Goal: Information Seeking & Learning: Learn about a topic

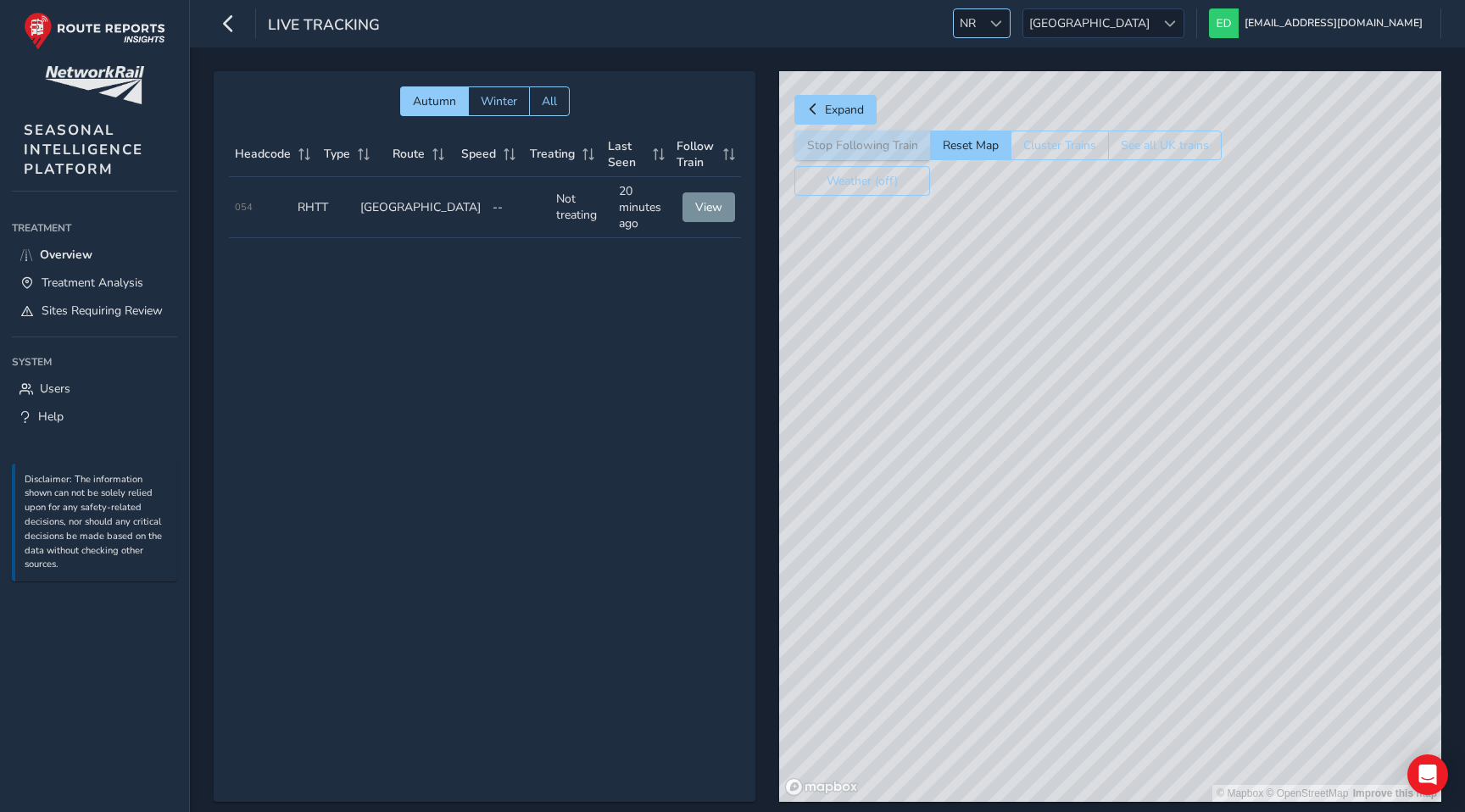
click at [982, 22] on span "NR" at bounding box center [967, 23] width 28 height 28
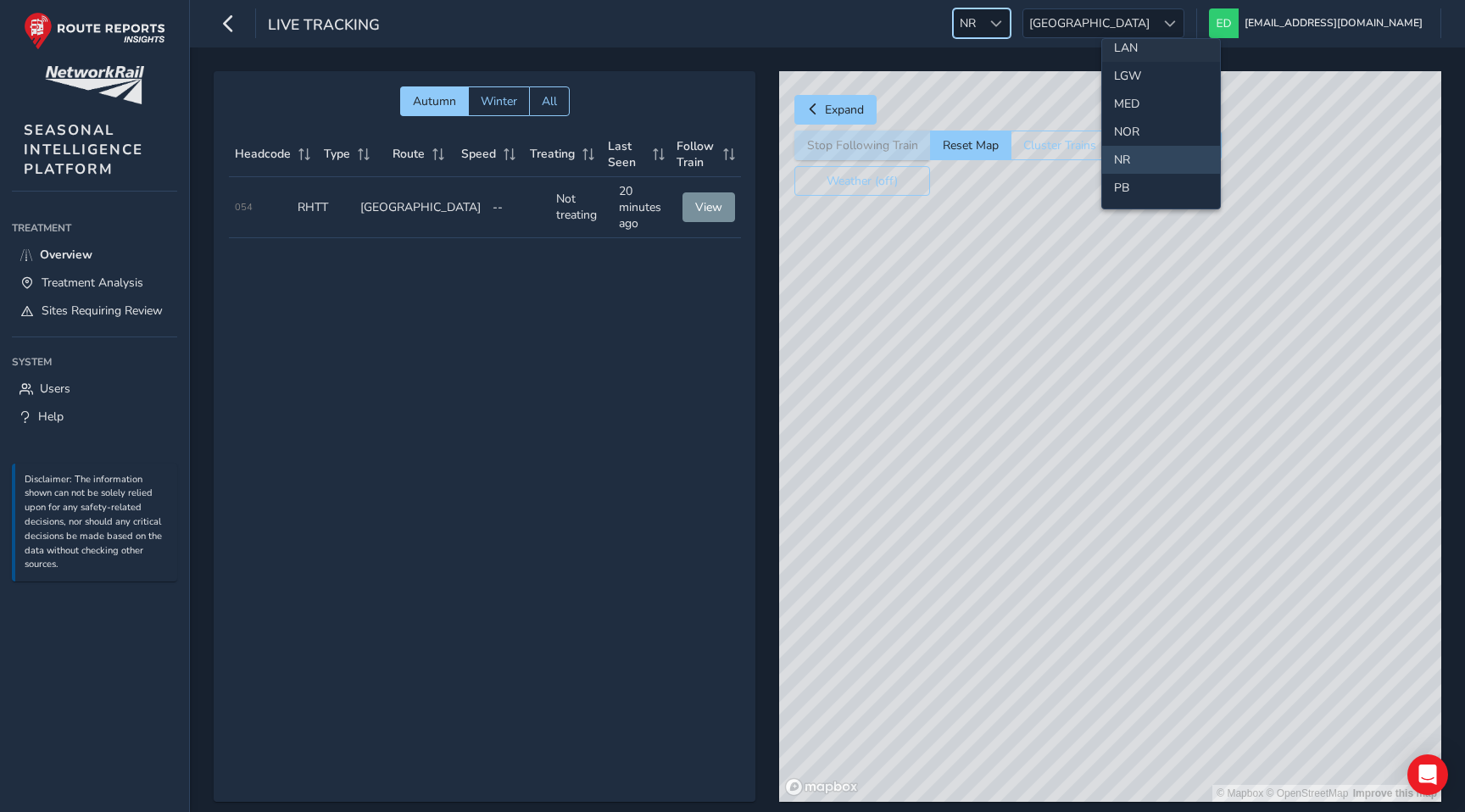
scroll to position [487, 0]
click at [1126, 124] on li "NOR" at bounding box center [1161, 131] width 118 height 28
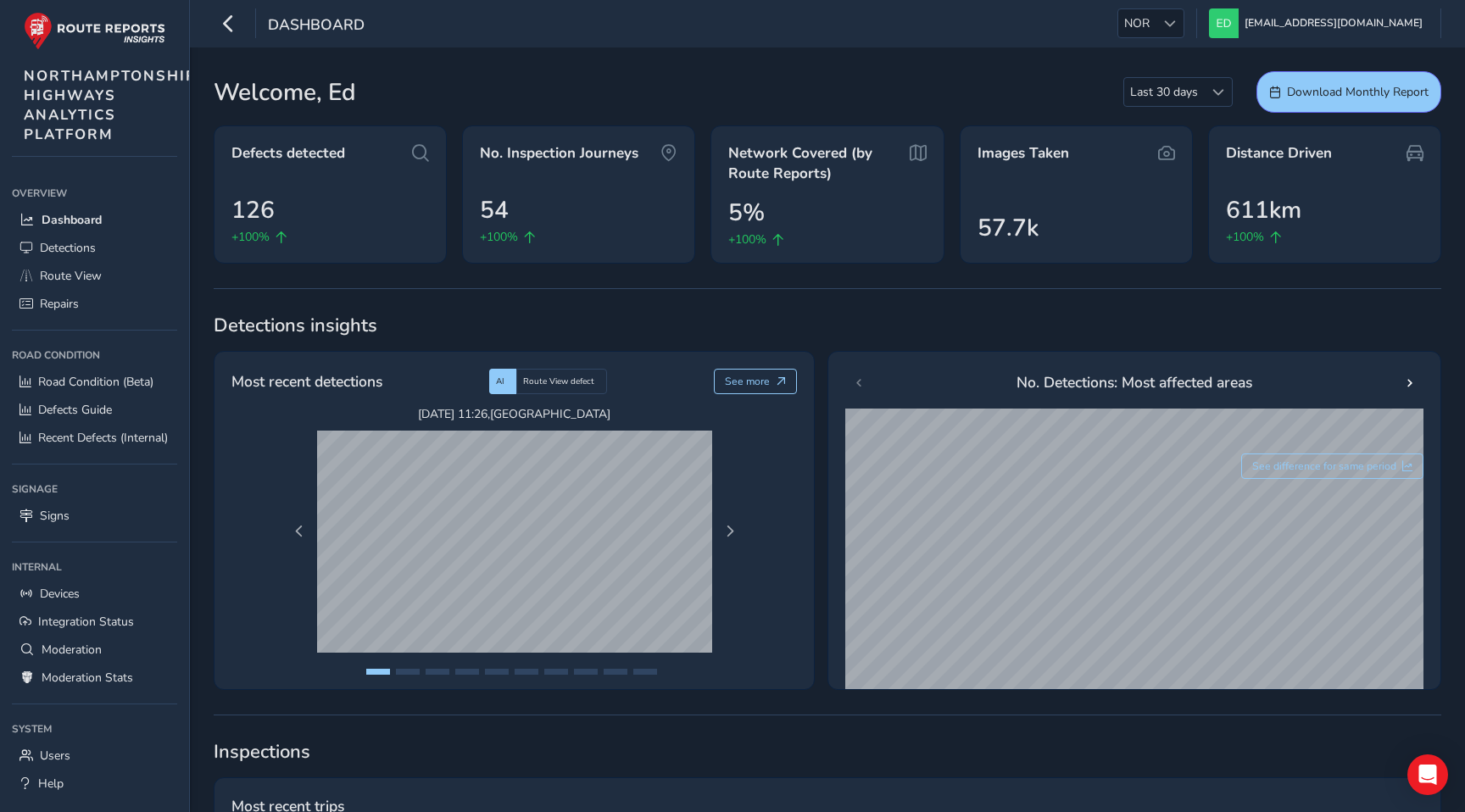
drag, startPoint x: 188, startPoint y: 21, endPoint x: 200, endPoint y: 21, distance: 12.0
click at [135, 79] on span "NORTHAMPTONSHIRE HIGHWAYS ANALYTICS PLATFORM" at bounding box center [115, 105] width 184 height 78
click at [89, 265] on link "Route View" at bounding box center [95, 276] width 165 height 28
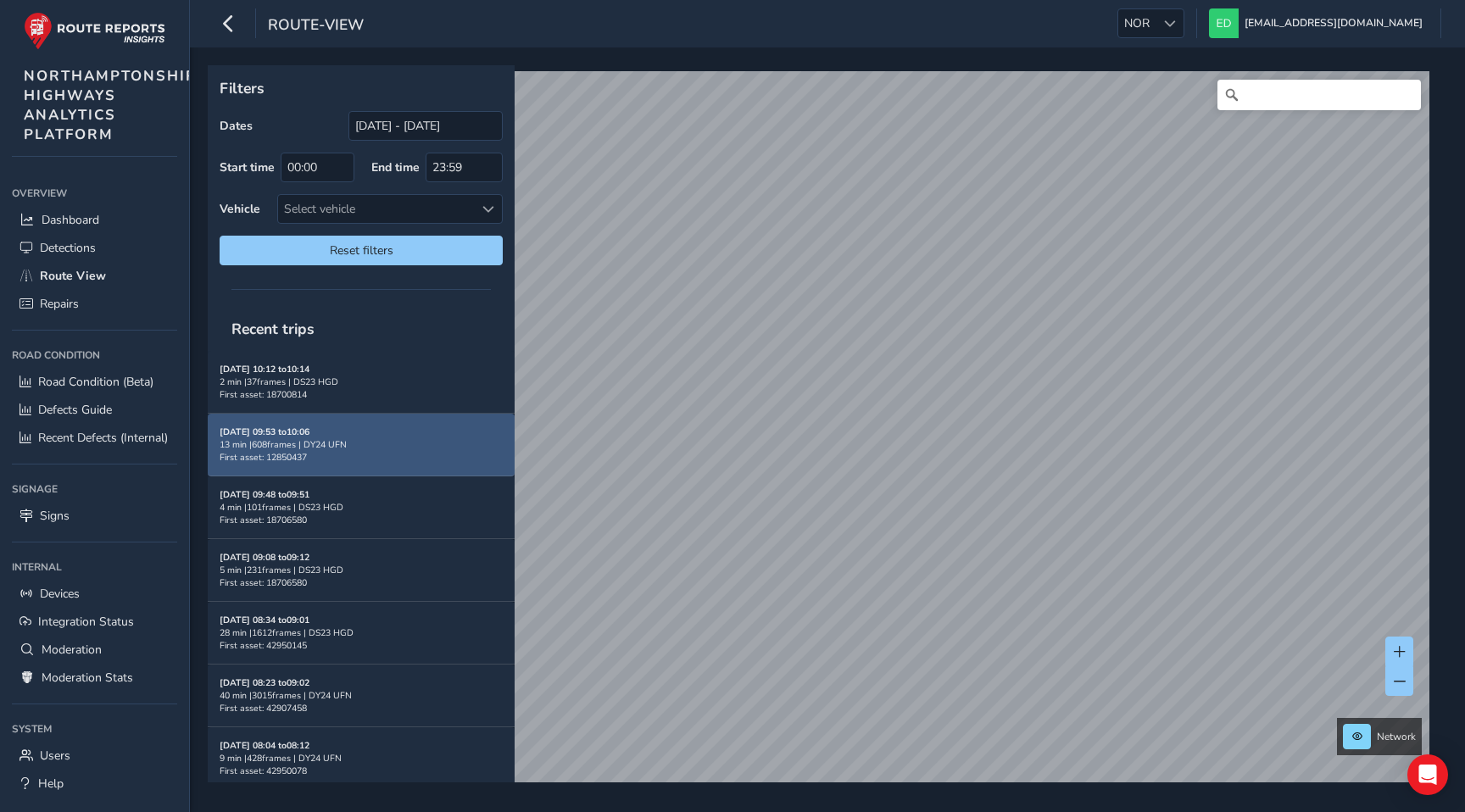
click at [371, 439] on div "13 min | 608 frames | DY24 UFN" at bounding box center [361, 445] width 283 height 13
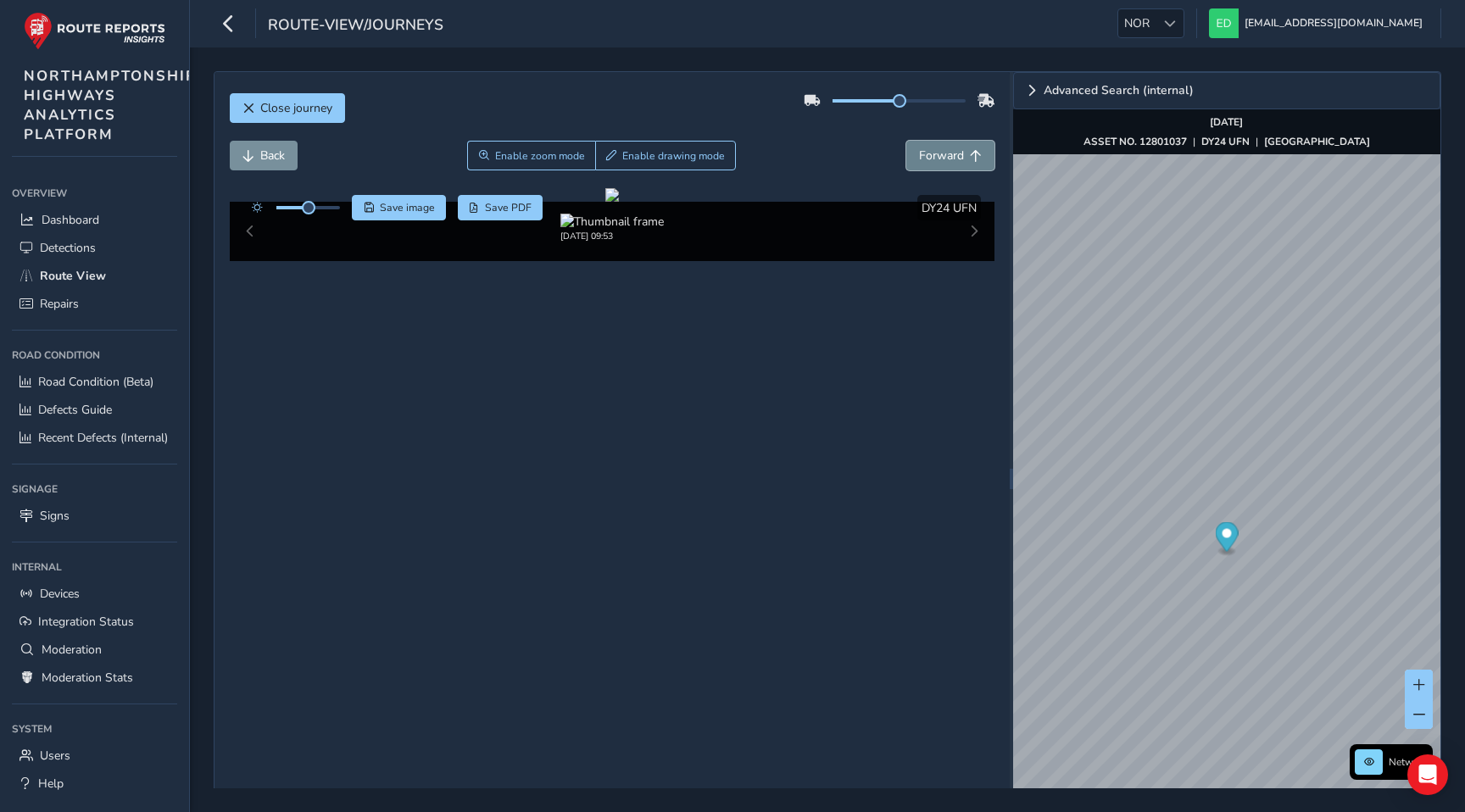
click at [935, 158] on span "Forward" at bounding box center [941, 155] width 45 height 17
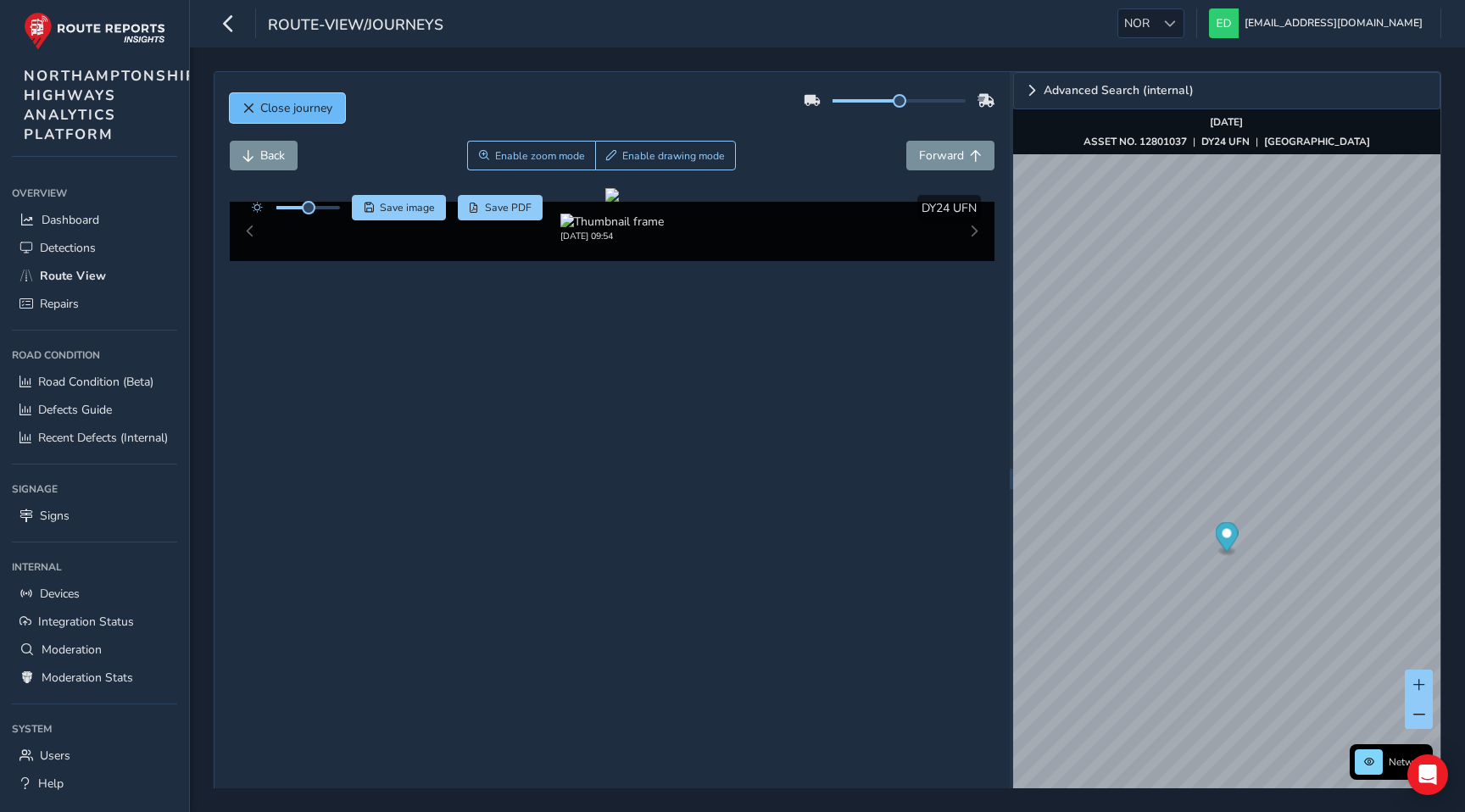
click at [316, 102] on span "Close journey" at bounding box center [296, 108] width 72 height 17
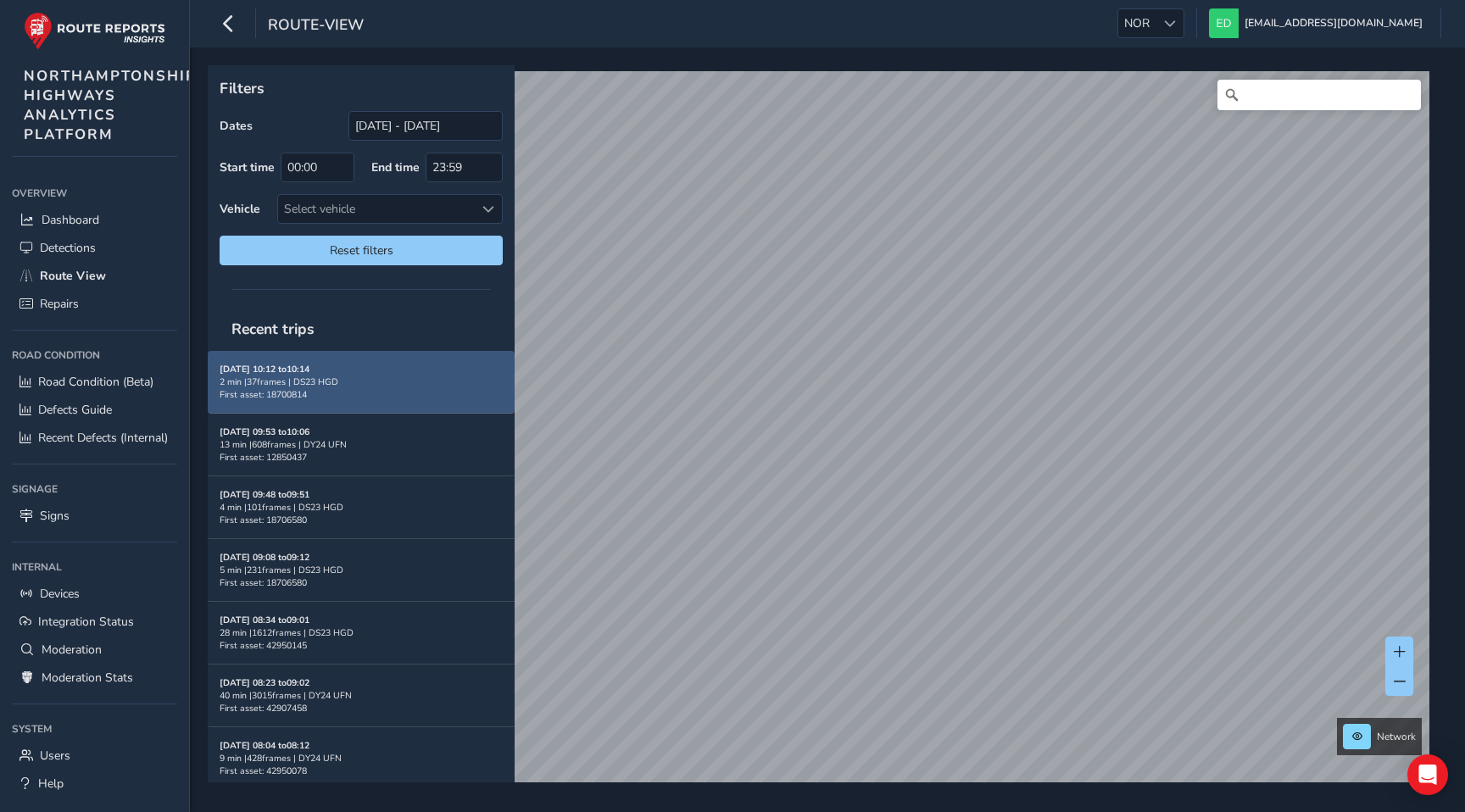
click at [273, 375] on div "2 min | 37 frames | DS23 HGD" at bounding box center [361, 381] width 283 height 13
click at [274, 375] on div "2 min | 37 frames | DS23 HGD" at bounding box center [361, 381] width 283 height 13
click at [391, 375] on div "2 min | 37 frames | DS23 HGD" at bounding box center [361, 381] width 283 height 13
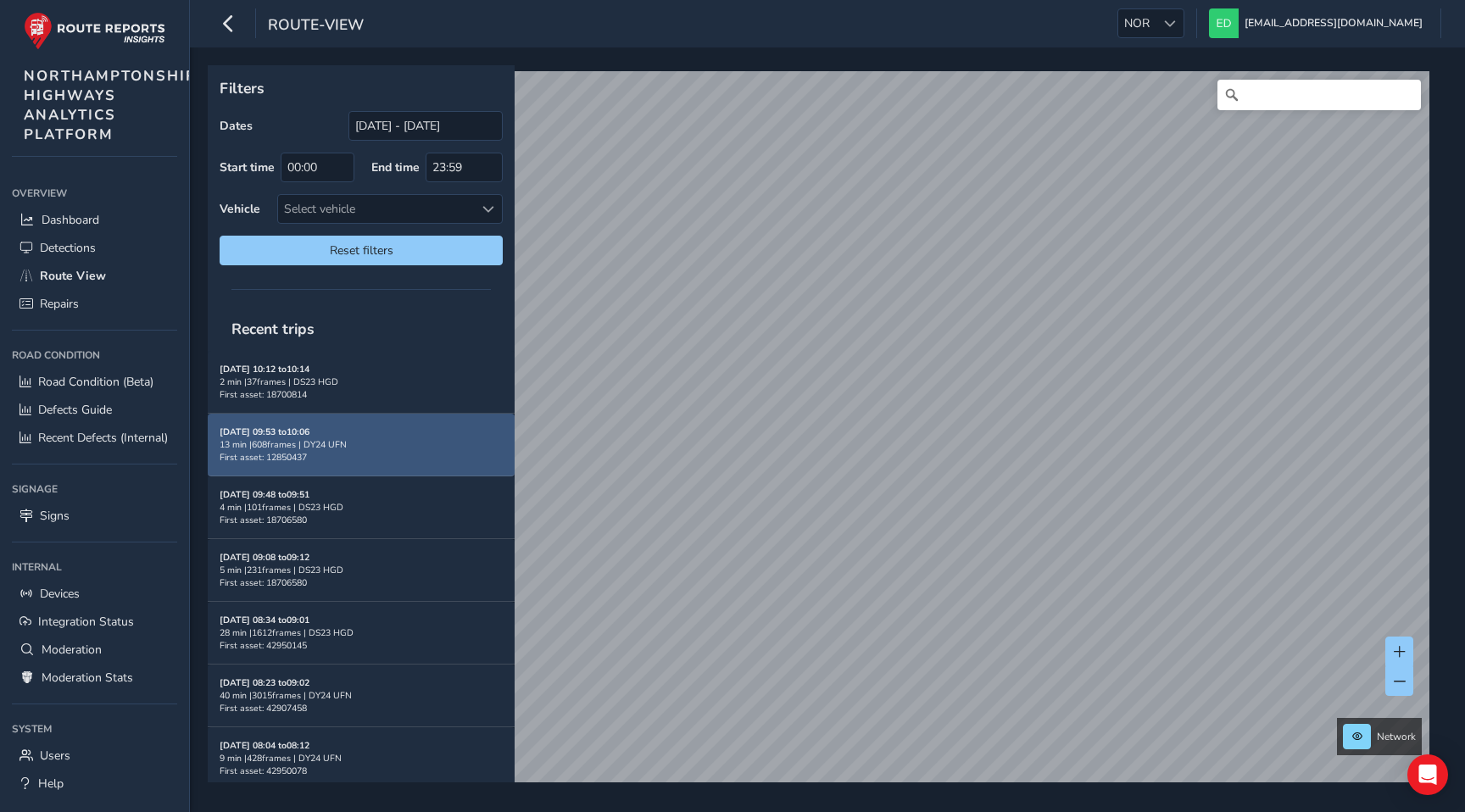
click at [393, 456] on div "Aug 27, 09:53 to 10:06 13 min | 608 frames | DY24 UFN First asset: 12850437" at bounding box center [361, 445] width 283 height 38
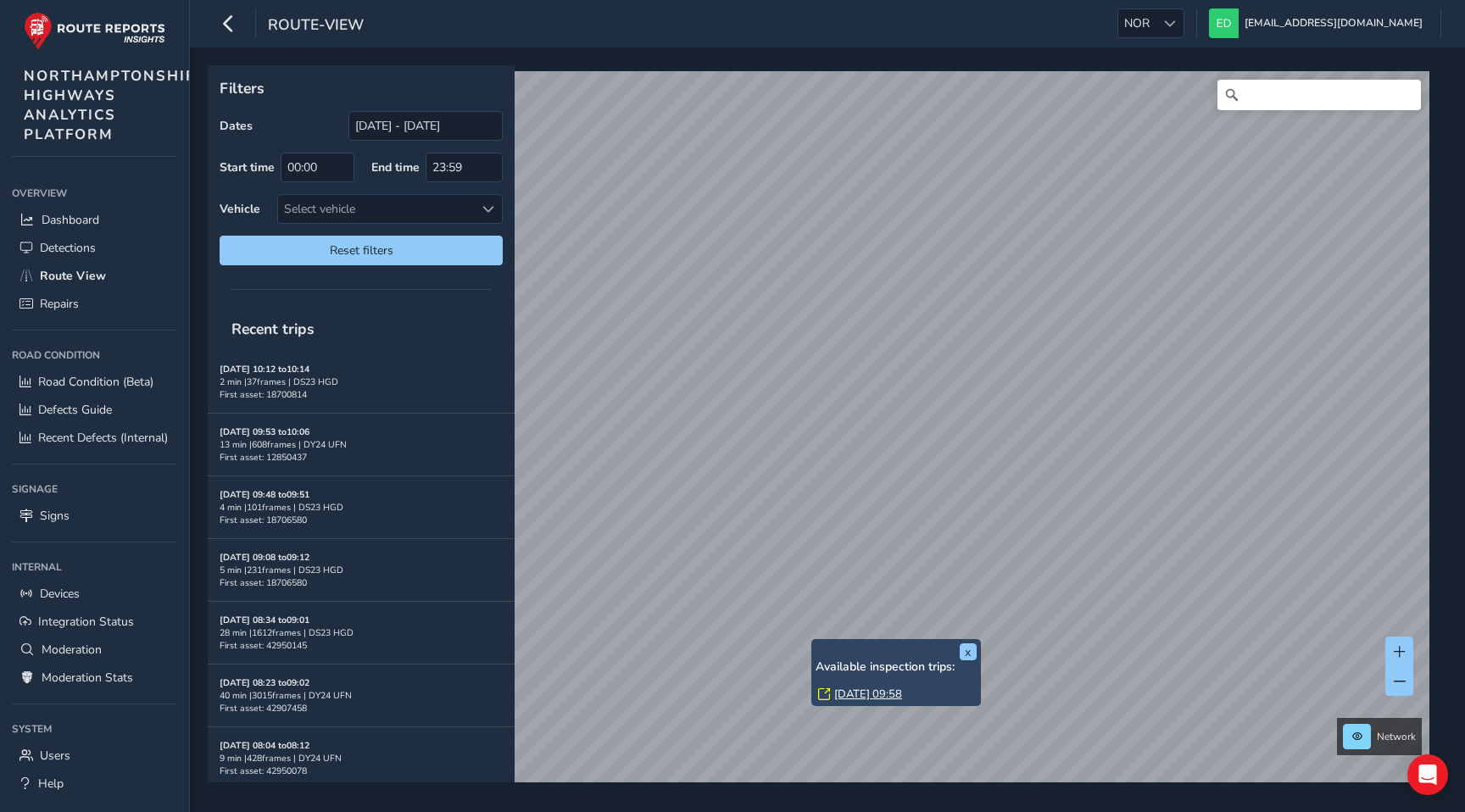
click at [860, 697] on link "Wed, 20 Aug, 09:58" at bounding box center [868, 695] width 68 height 16
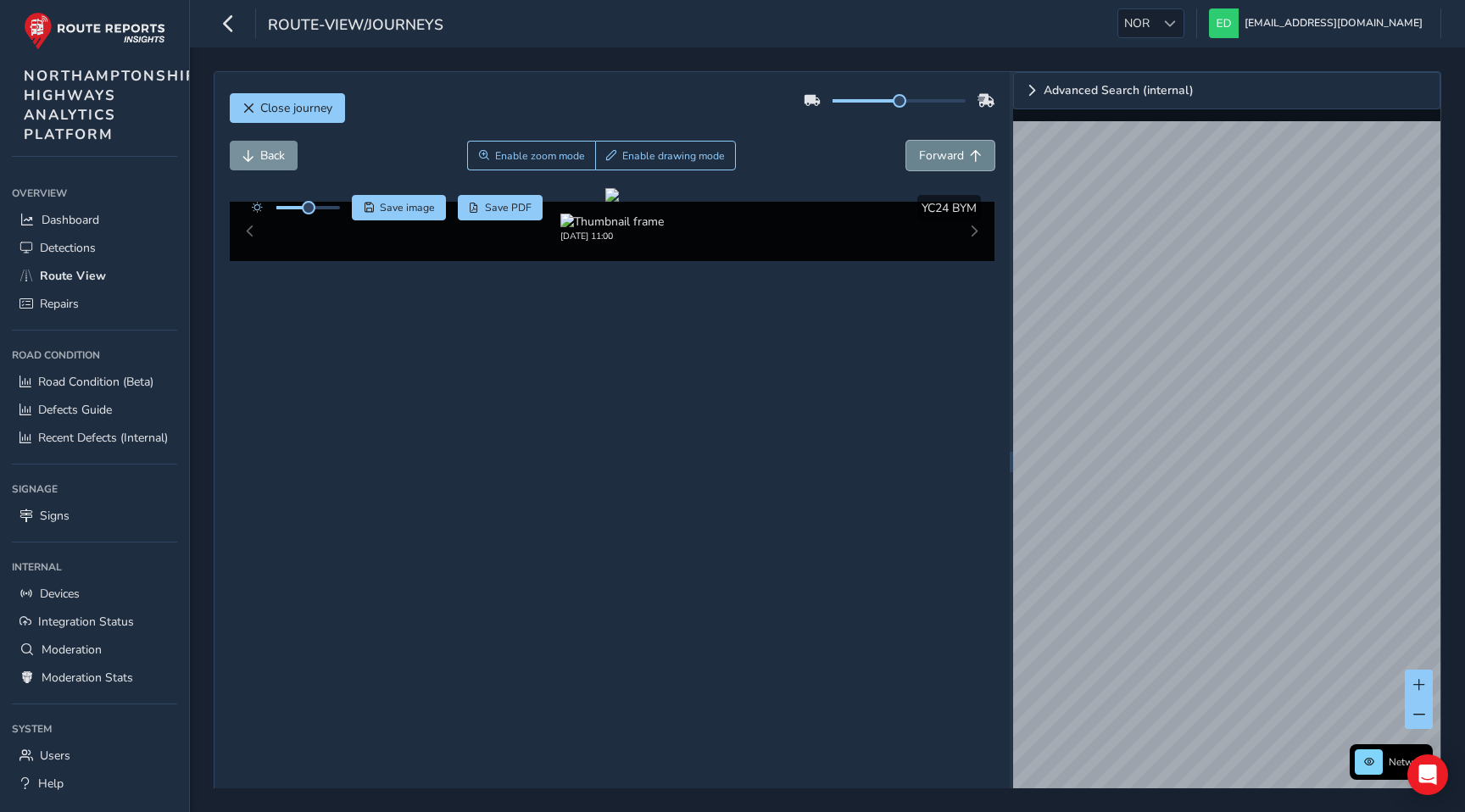
click at [953, 148] on span "Forward" at bounding box center [941, 155] width 45 height 17
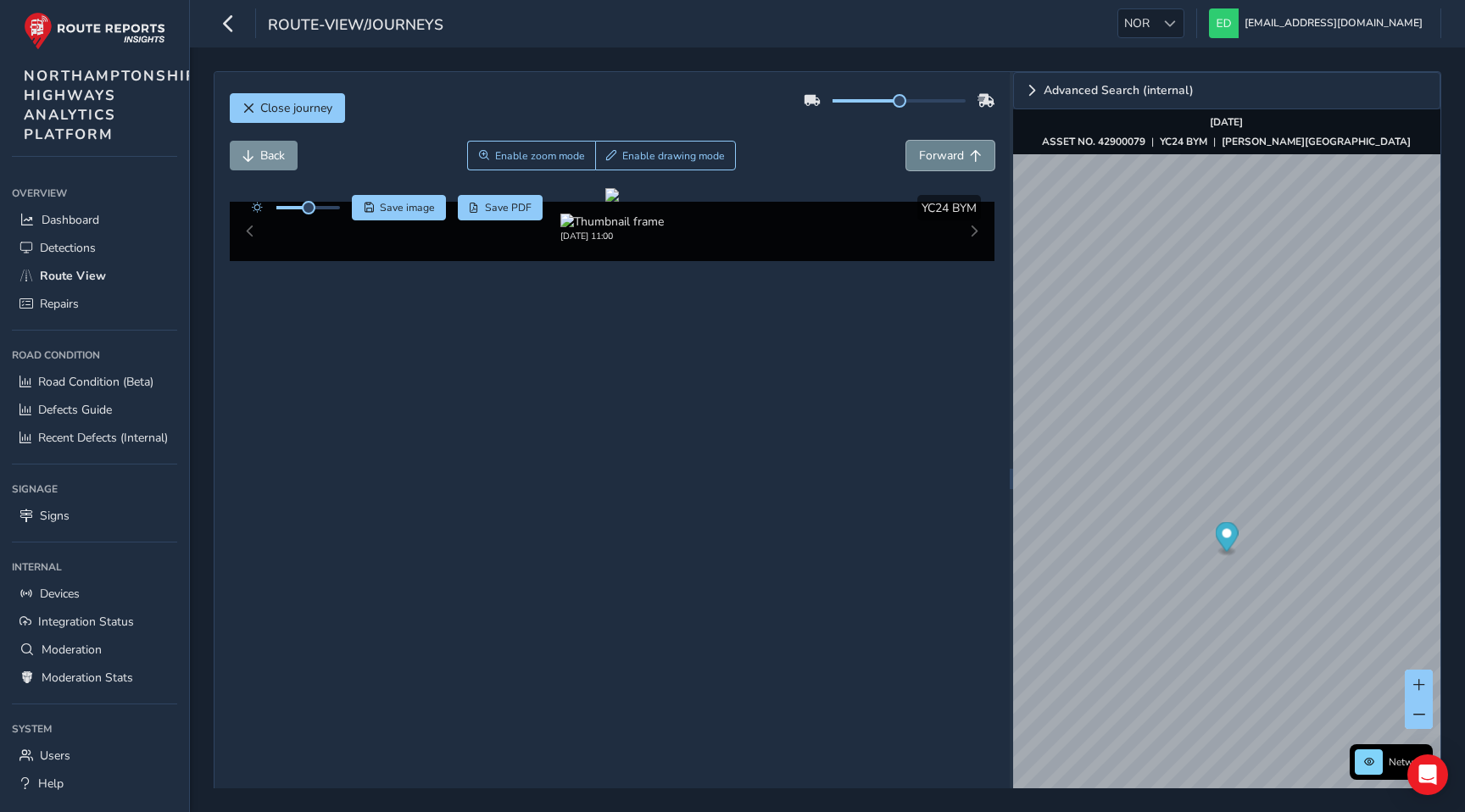
click at [953, 148] on span "Forward" at bounding box center [941, 155] width 45 height 17
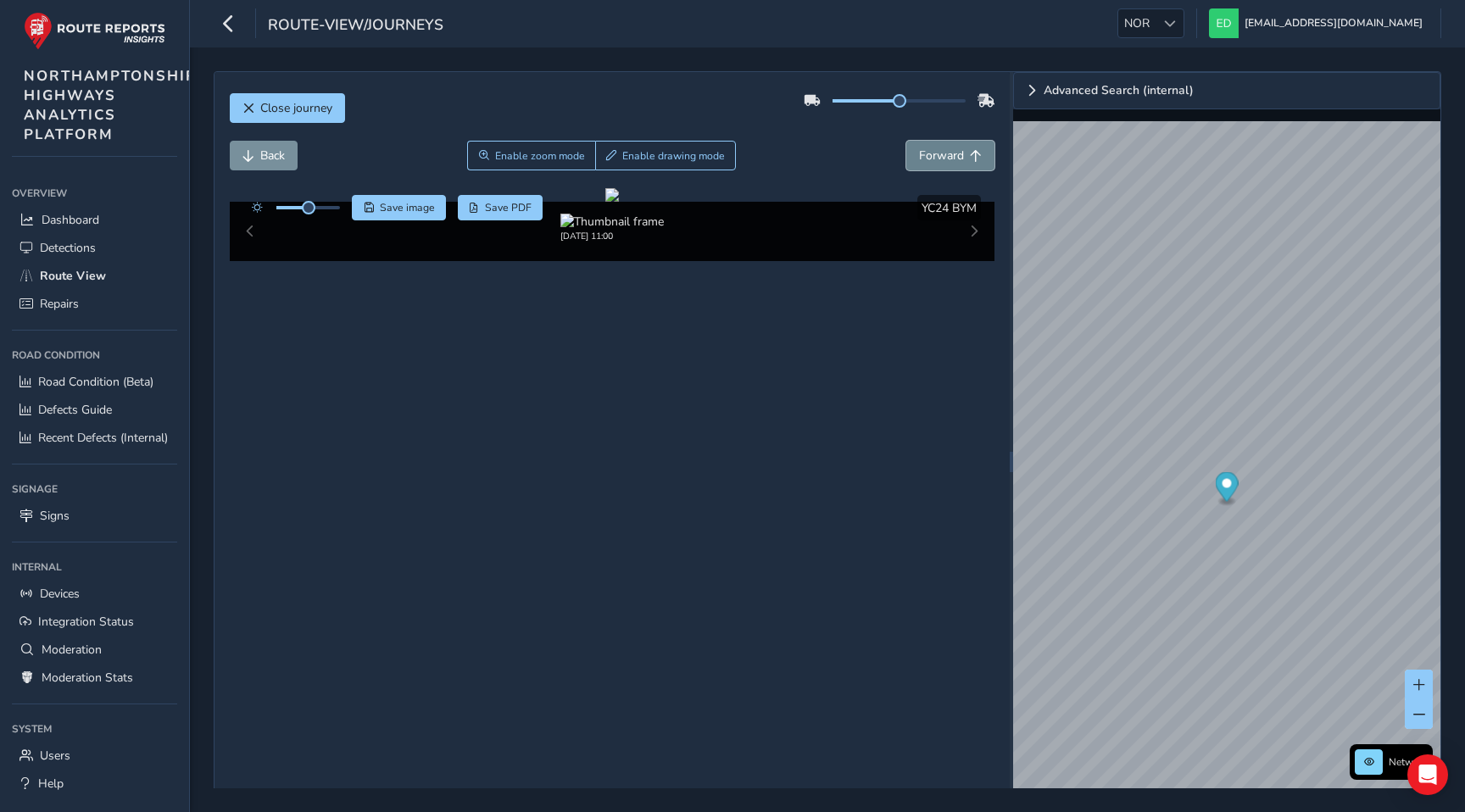
click at [953, 148] on span "Forward" at bounding box center [941, 155] width 45 height 17
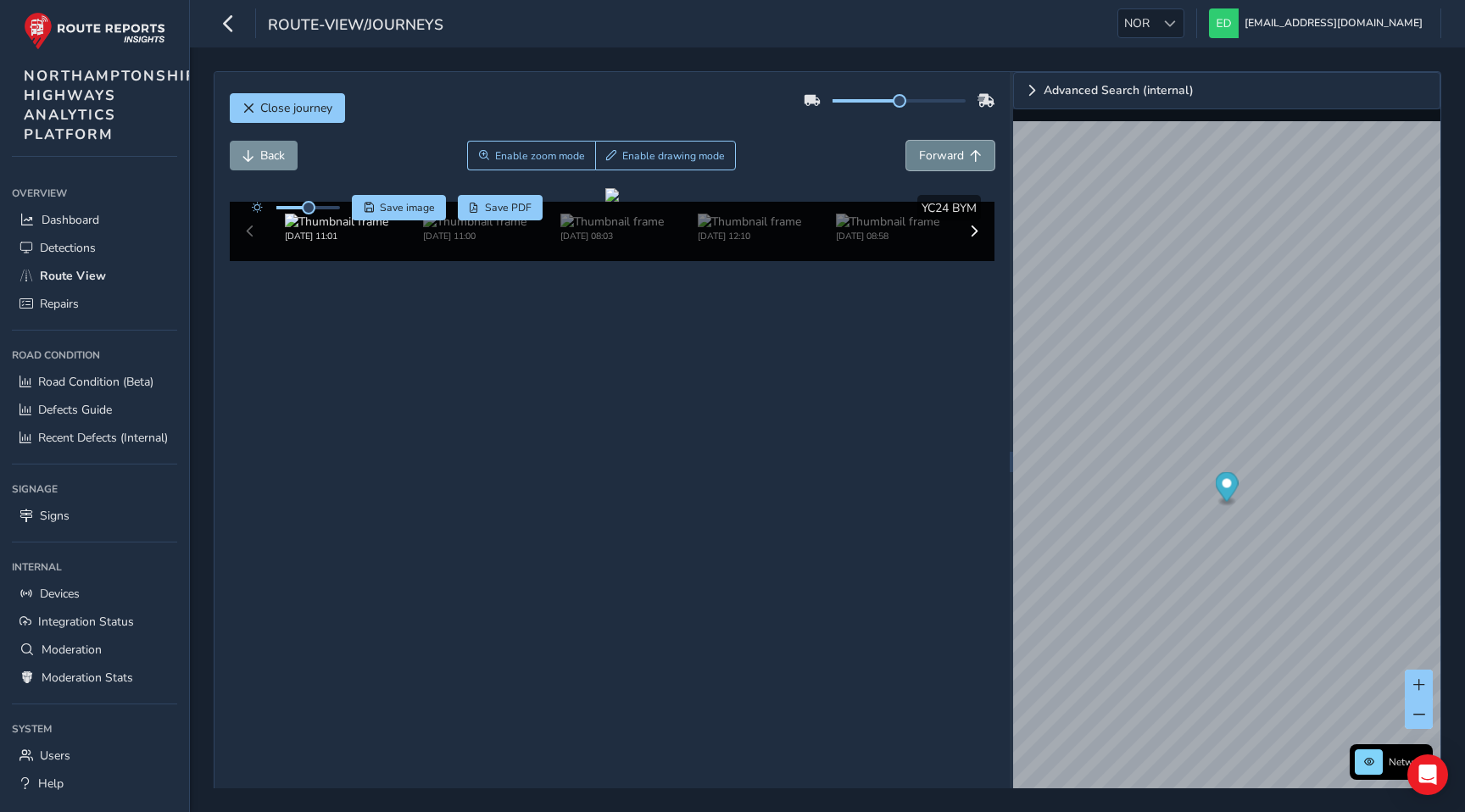
click at [953, 148] on span "Forward" at bounding box center [941, 155] width 45 height 17
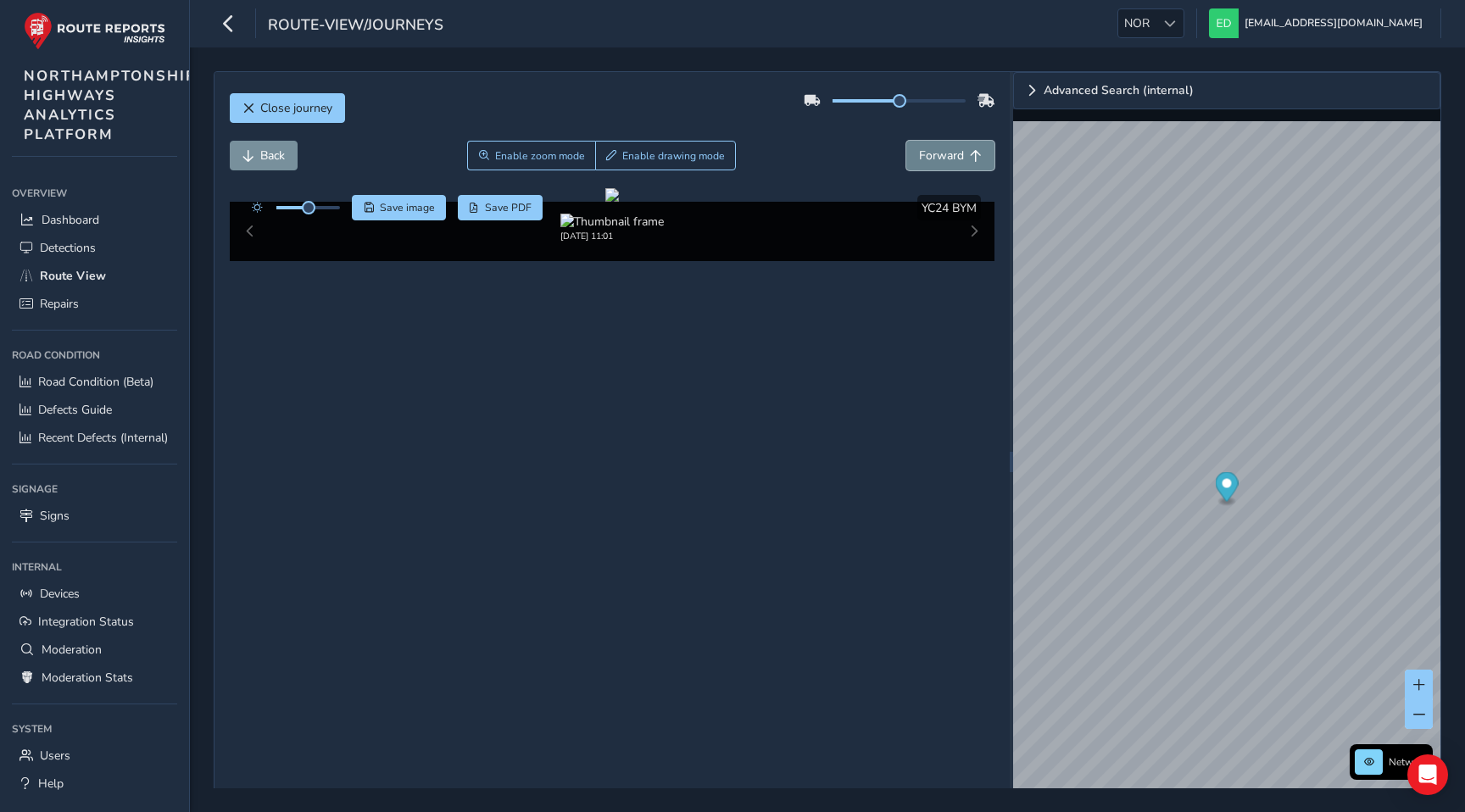
click at [953, 148] on span "Forward" at bounding box center [941, 155] width 45 height 17
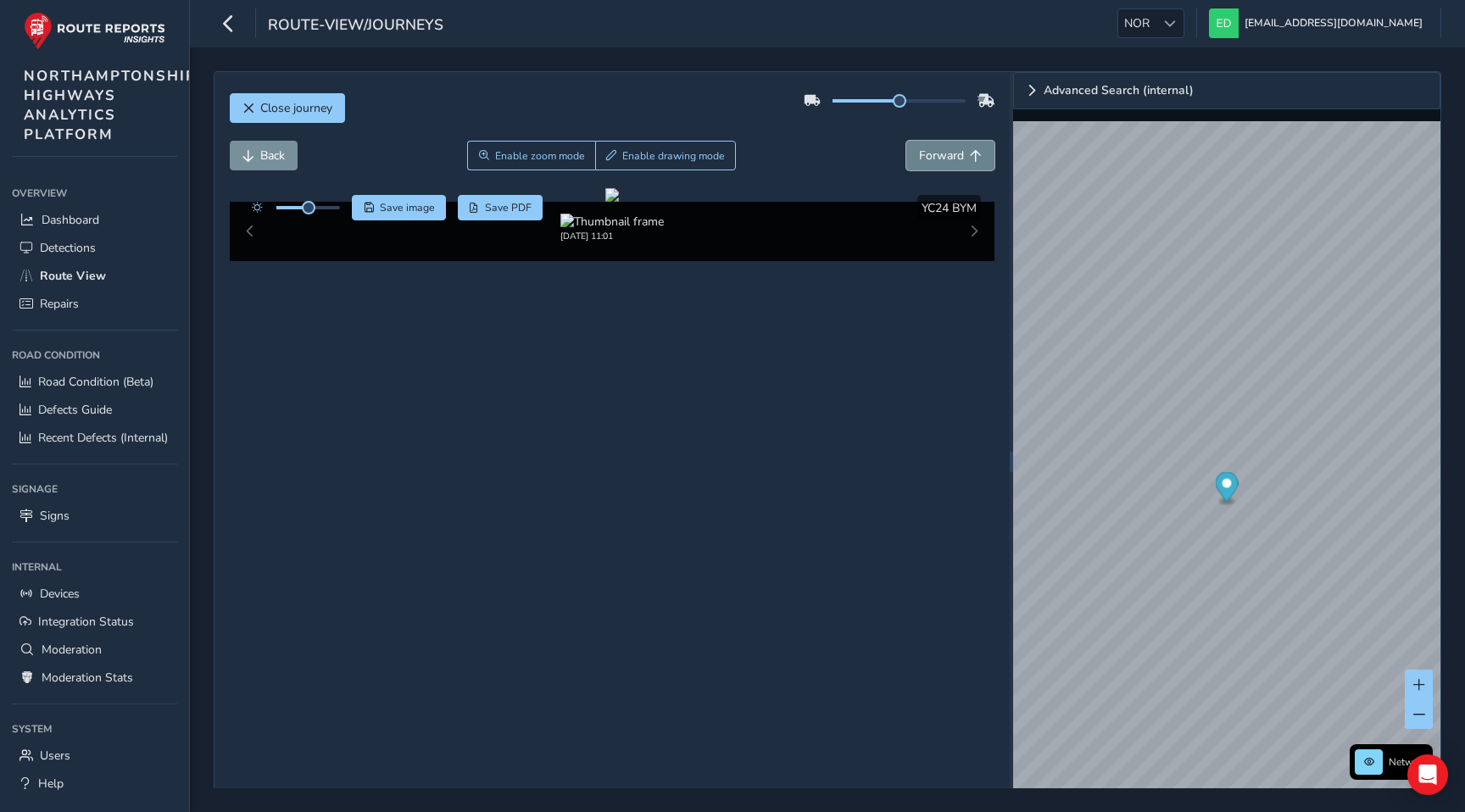
click at [953, 148] on span "Forward" at bounding box center [941, 155] width 45 height 17
